Goal: Transaction & Acquisition: Purchase product/service

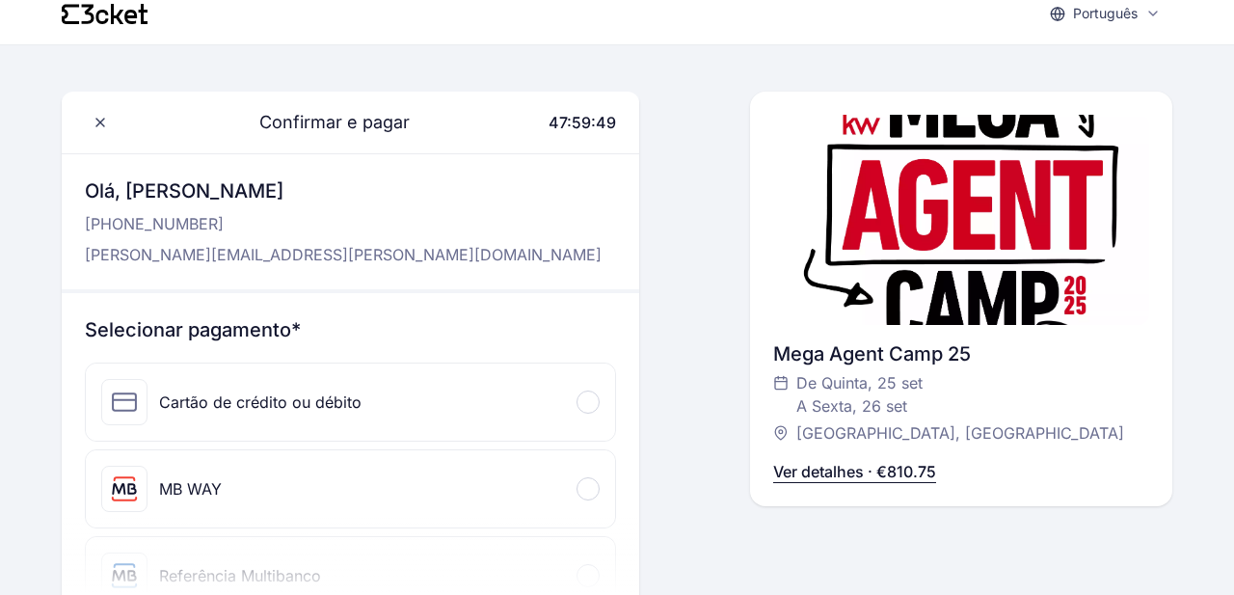
scroll to position [13, 0]
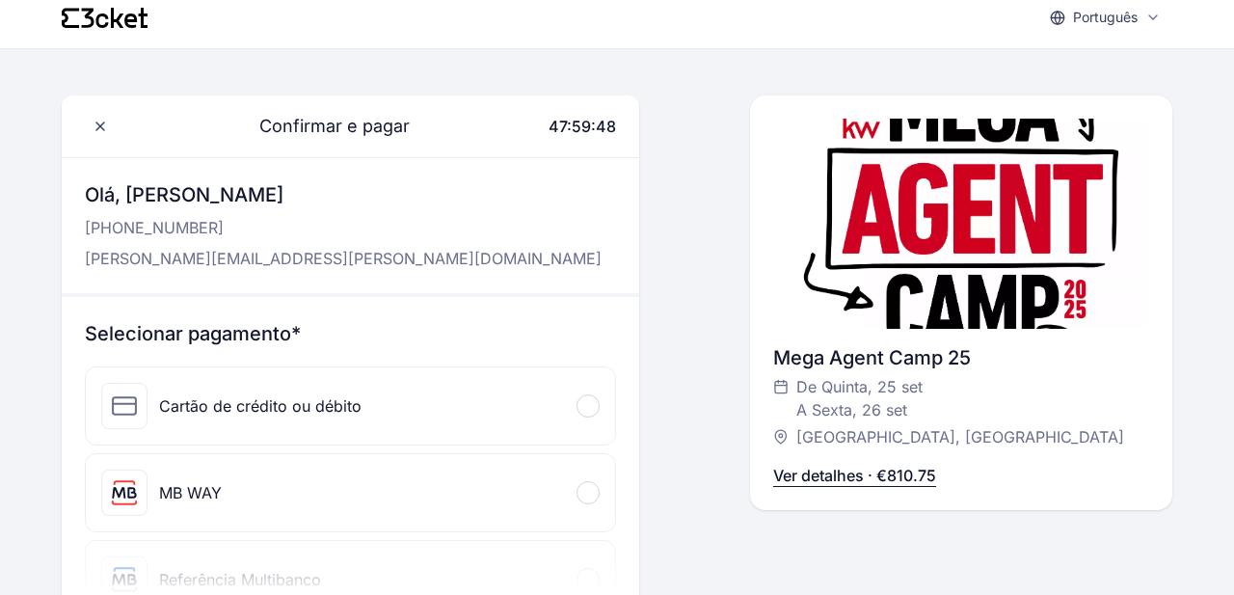
click at [309, 410] on div "Cartão de crédito ou débito" at bounding box center [260, 405] width 202 height 23
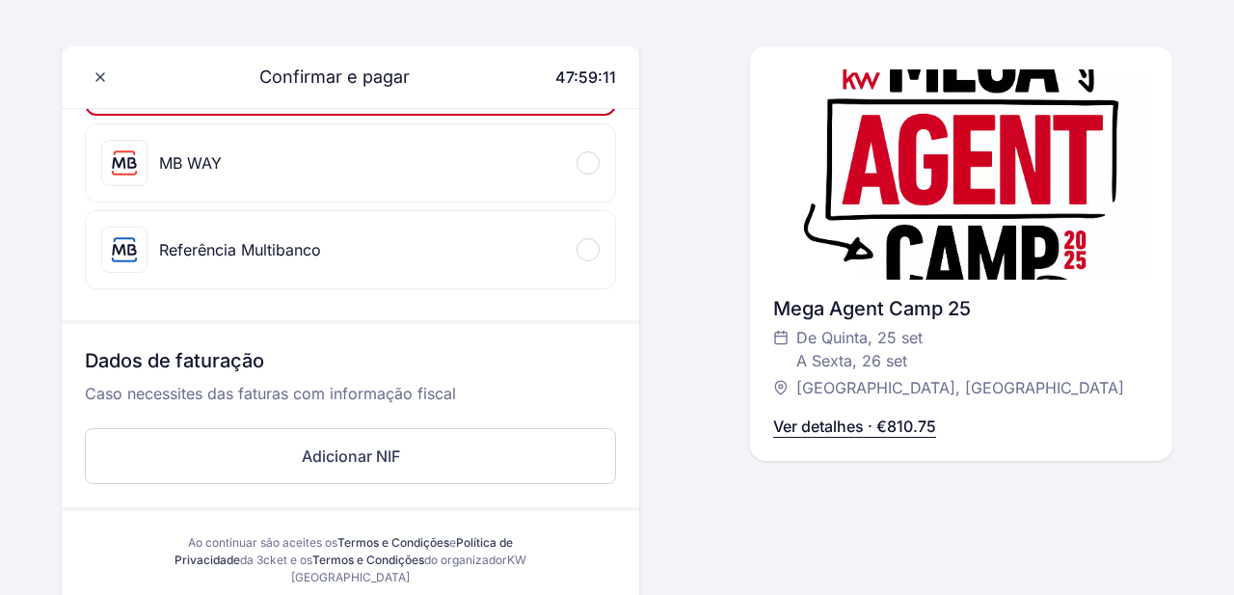
scroll to position [654, 0]
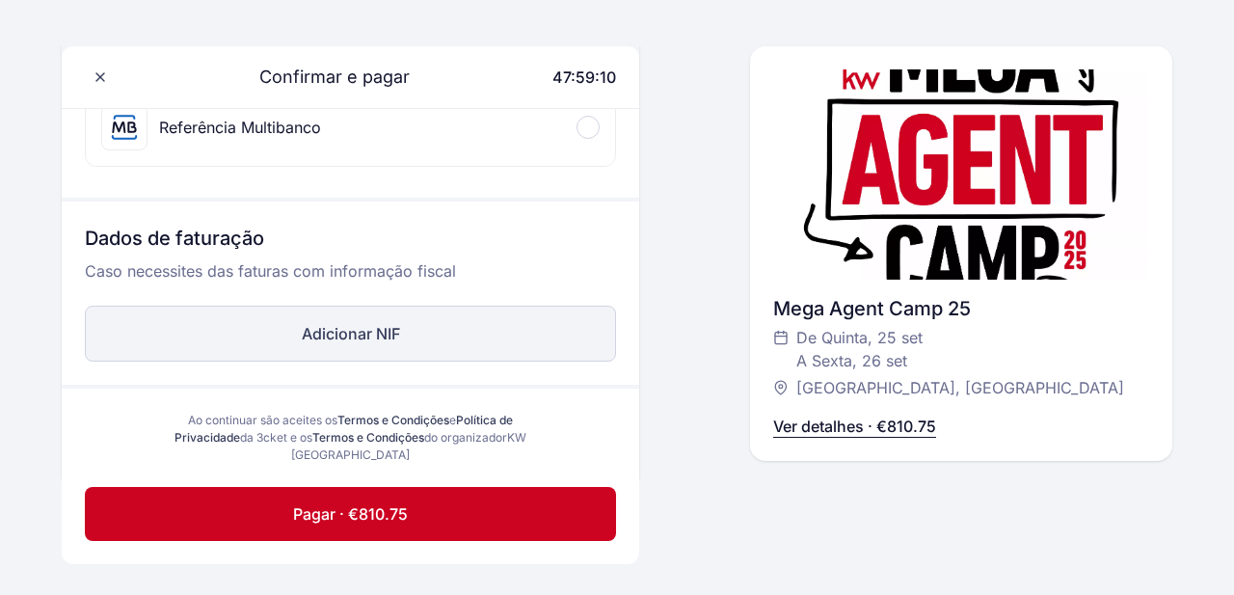
click at [381, 321] on button "Adicionar NIF" at bounding box center [350, 333] width 531 height 56
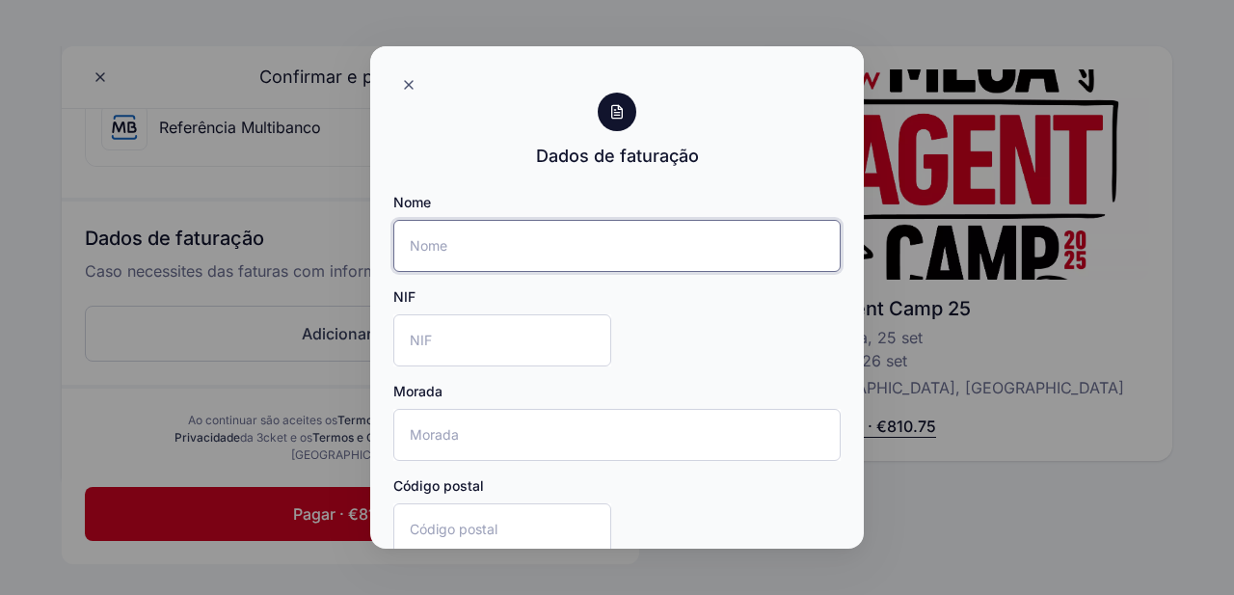
click at [490, 252] on input "Nome" at bounding box center [616, 246] width 447 height 52
type input "M"
type input "Núncio & C. Lda"
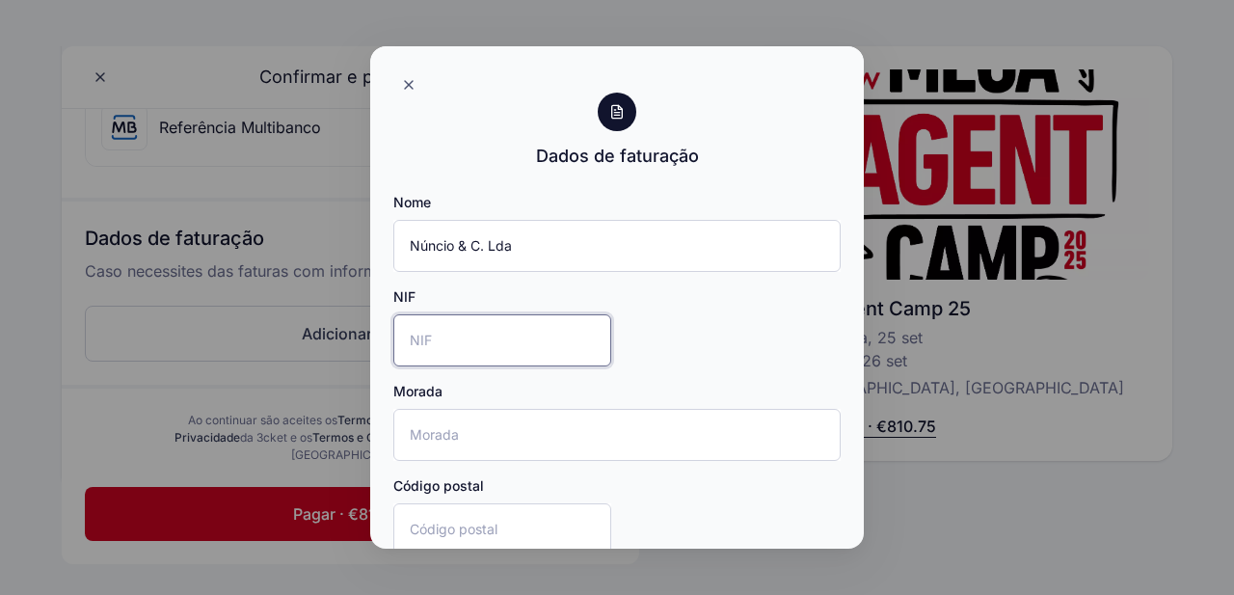
click at [434, 334] on input "NIF" at bounding box center [502, 340] width 218 height 52
type input "515186864"
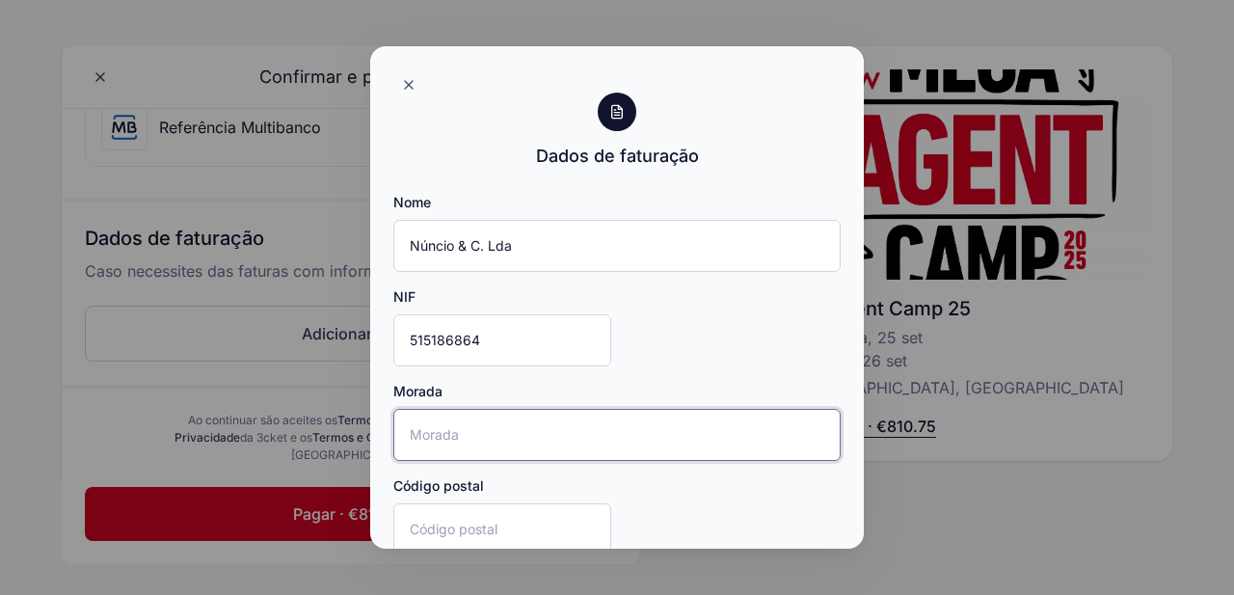
click at [417, 438] on input "Morada" at bounding box center [616, 435] width 447 height 52
type input "[STREET_ADDRESS]"
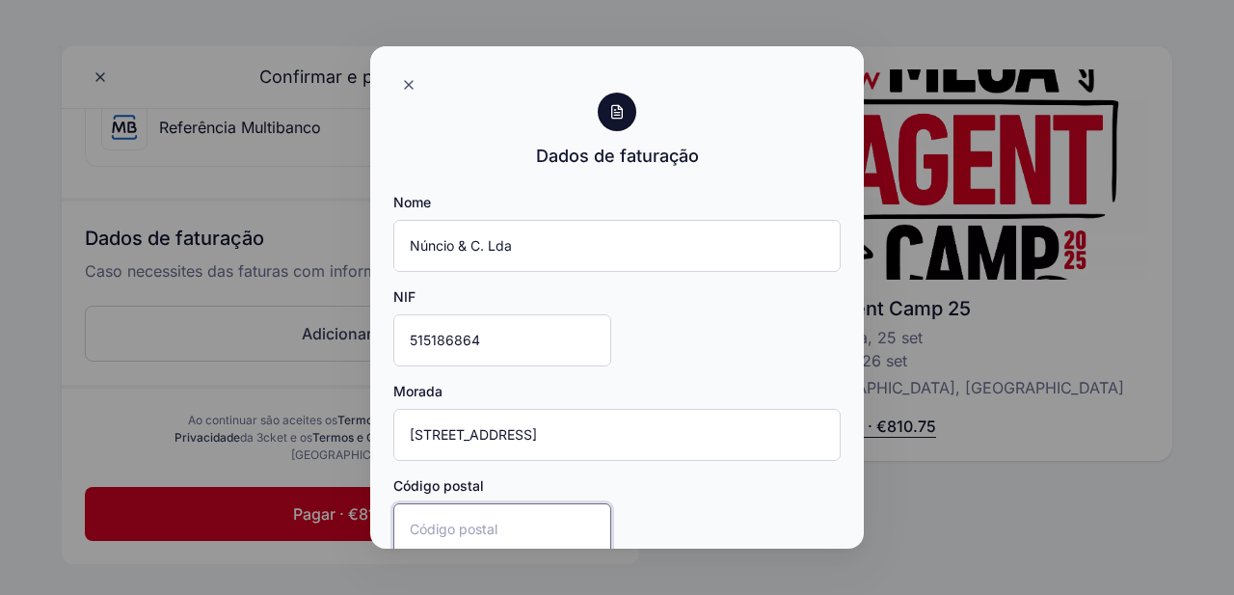
type input "2710-444"
type input "Sintra"
type input "[GEOGRAPHIC_DATA]"
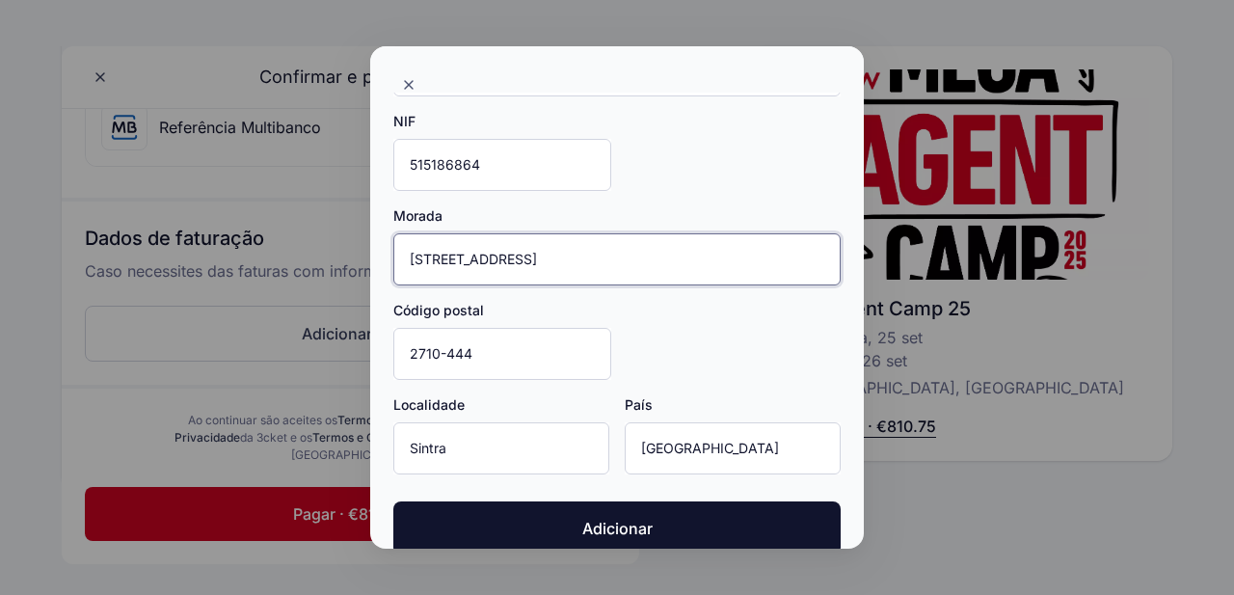
scroll to position [205, 0]
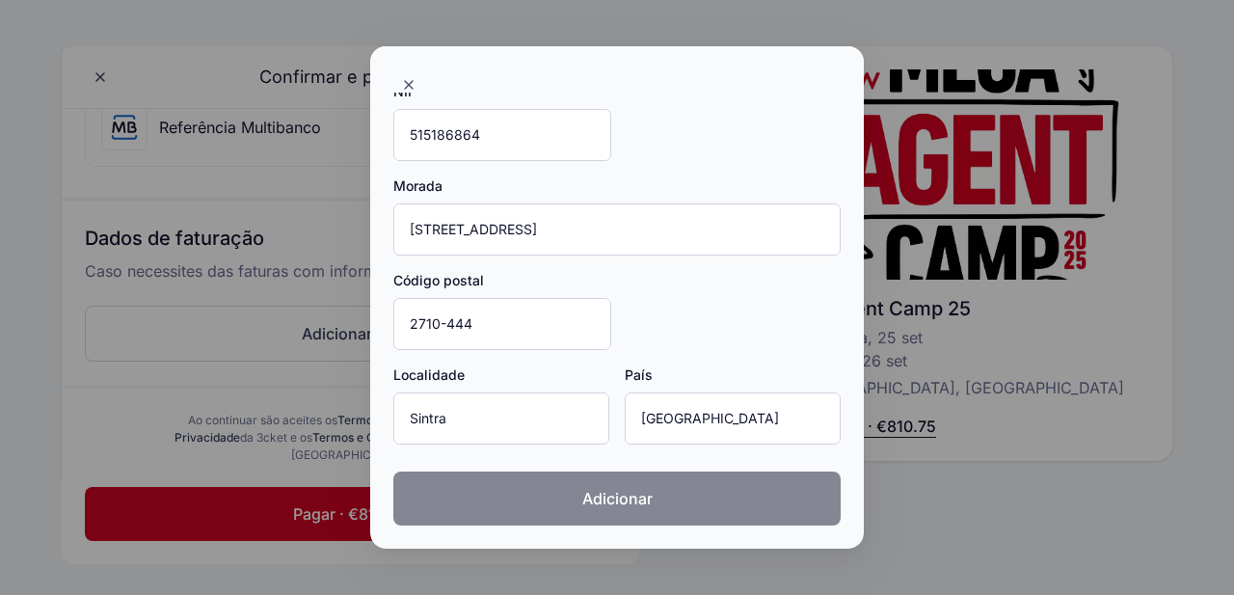
click at [627, 506] on span "Adicionar" at bounding box center [617, 498] width 70 height 23
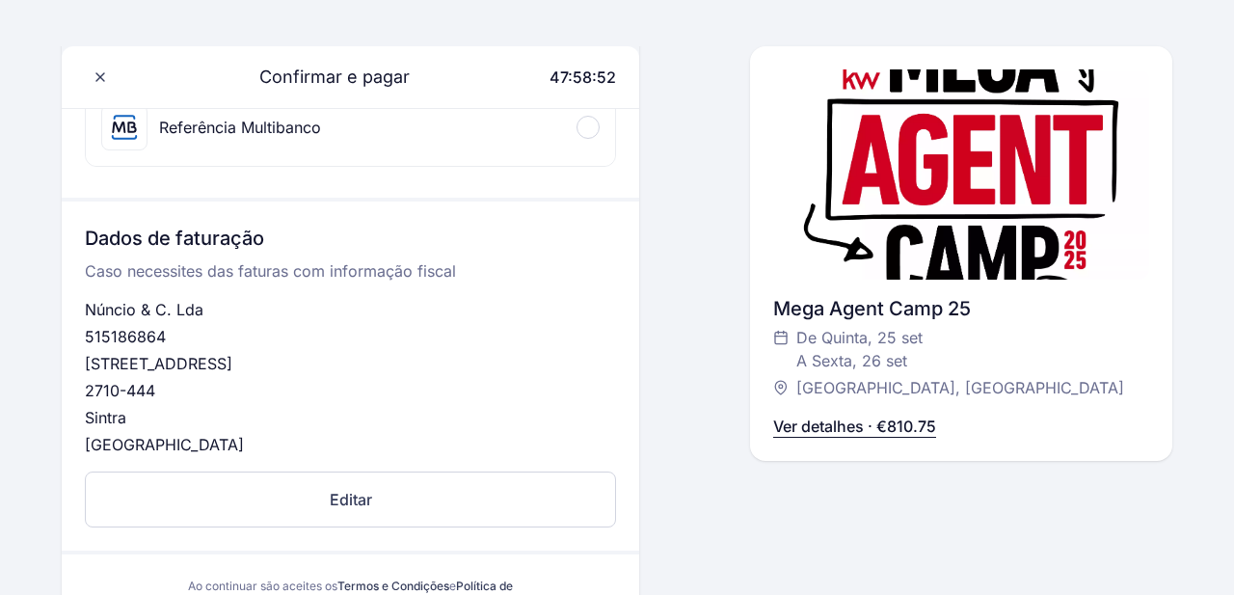
scroll to position [984, 0]
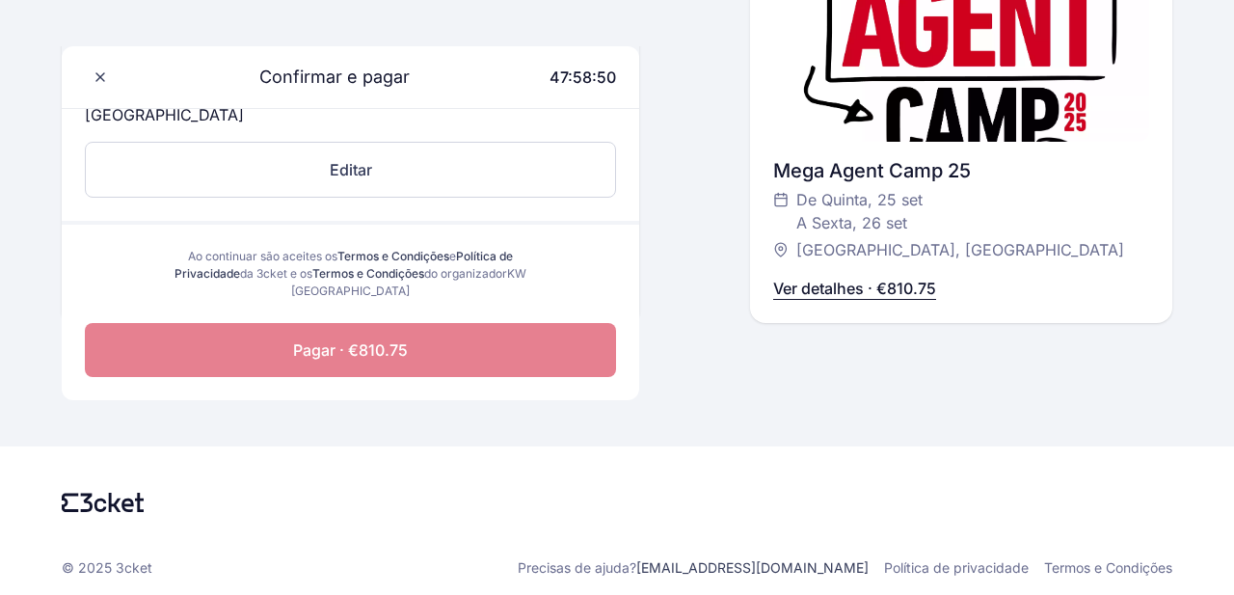
click at [435, 349] on button "Pagar · €810.75" at bounding box center [350, 350] width 531 height 54
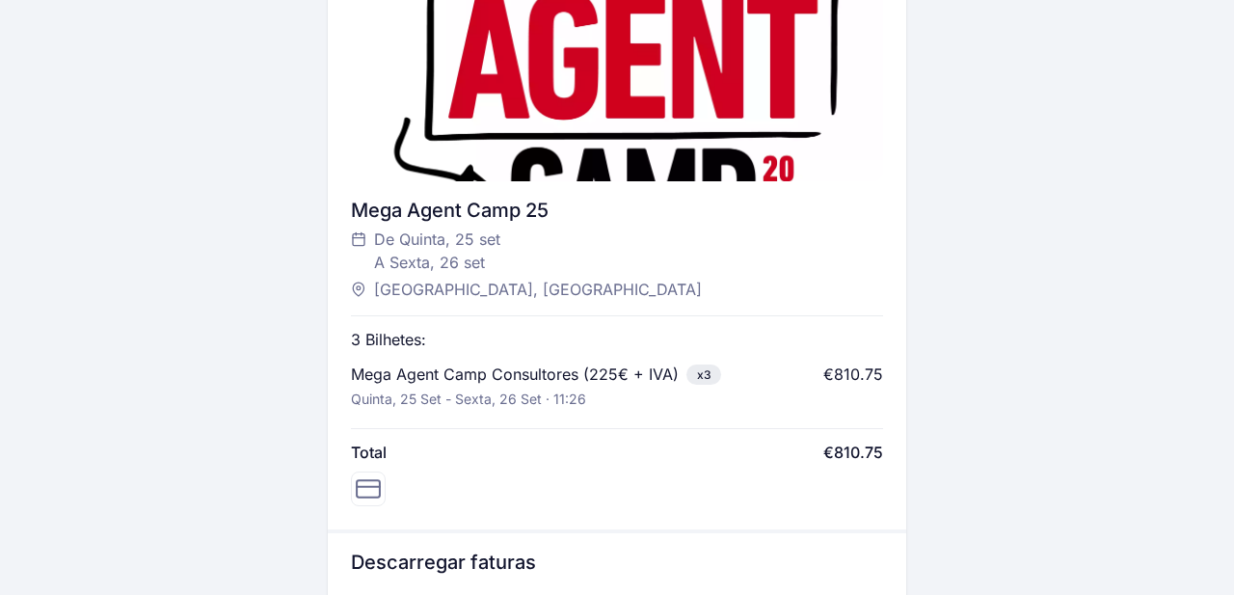
scroll to position [416, 0]
